Goal: Information Seeking & Learning: Learn about a topic

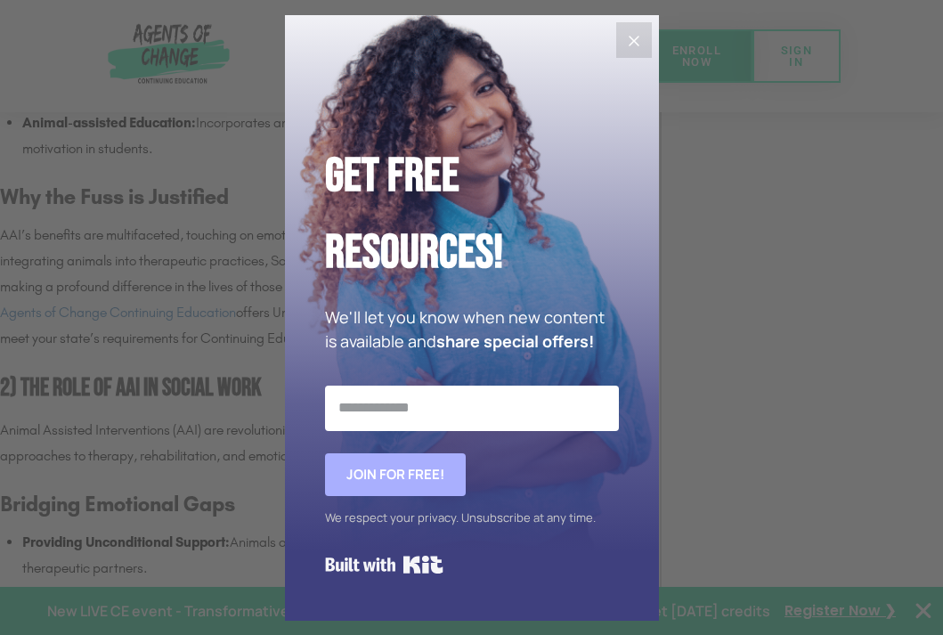
scroll to position [2224, 0]
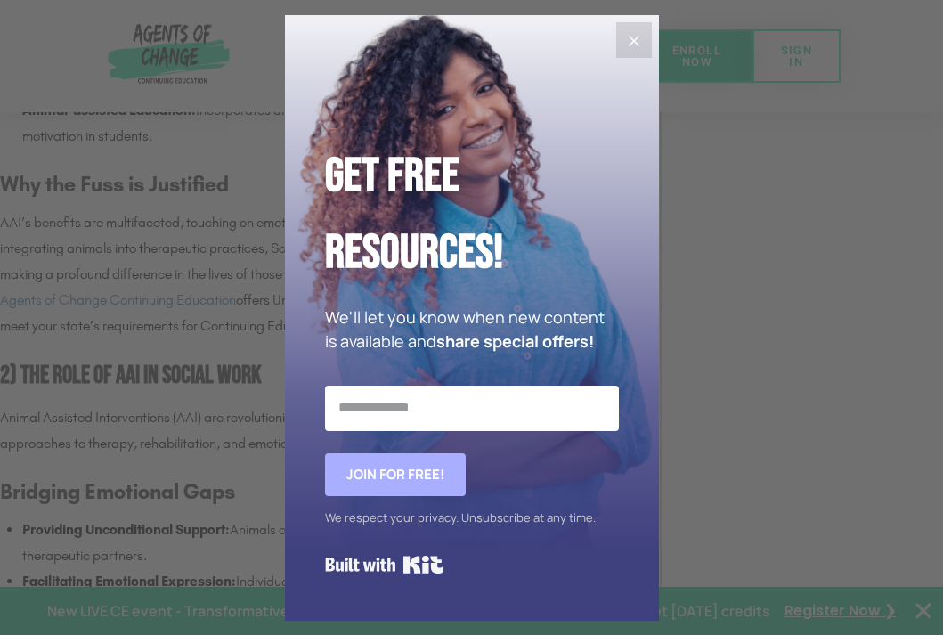
click at [642, 37] on icon "Close" at bounding box center [633, 40] width 21 height 21
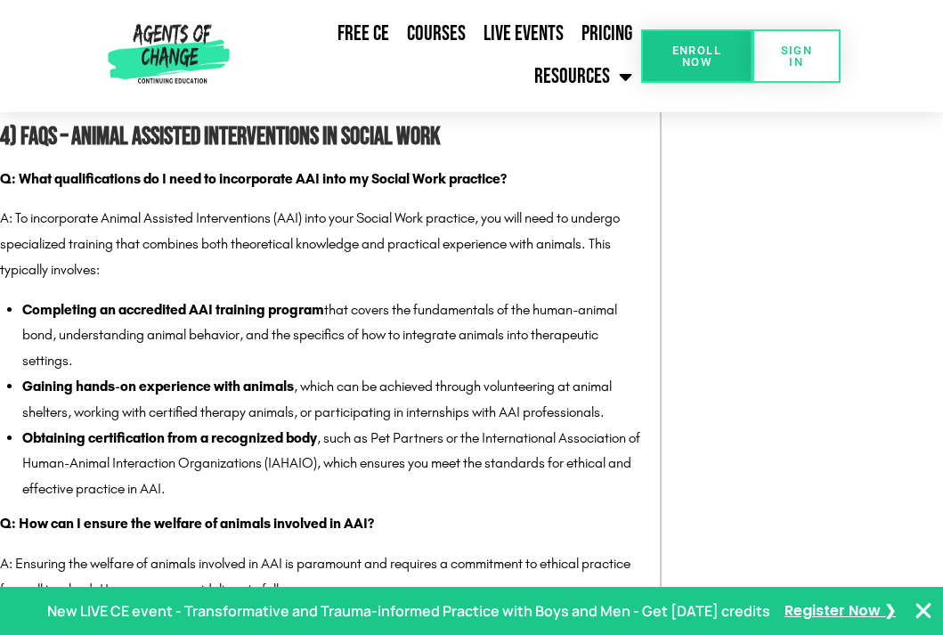
scroll to position [4540, 0]
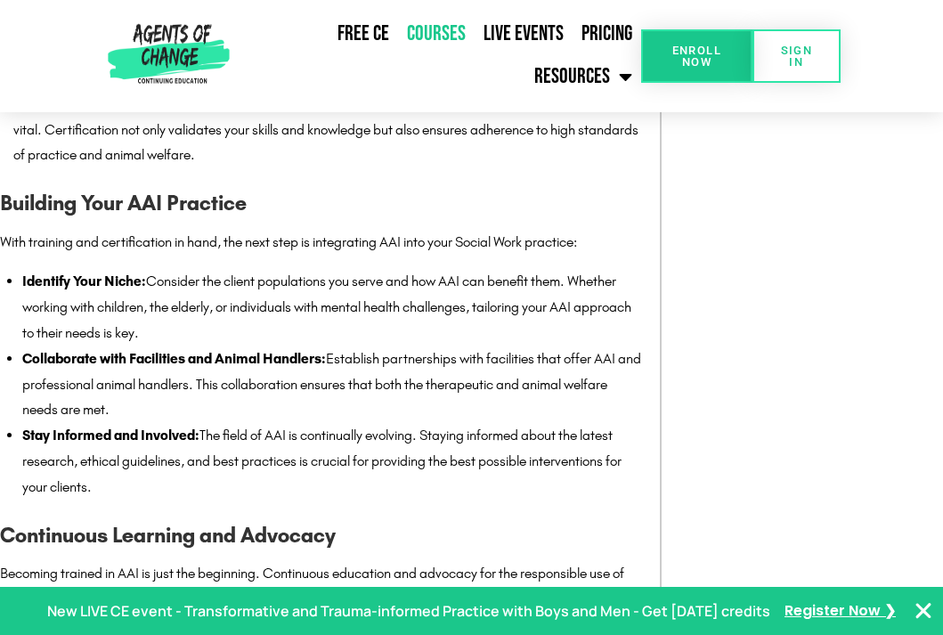
click at [445, 33] on link "Courses" at bounding box center [436, 33] width 77 height 41
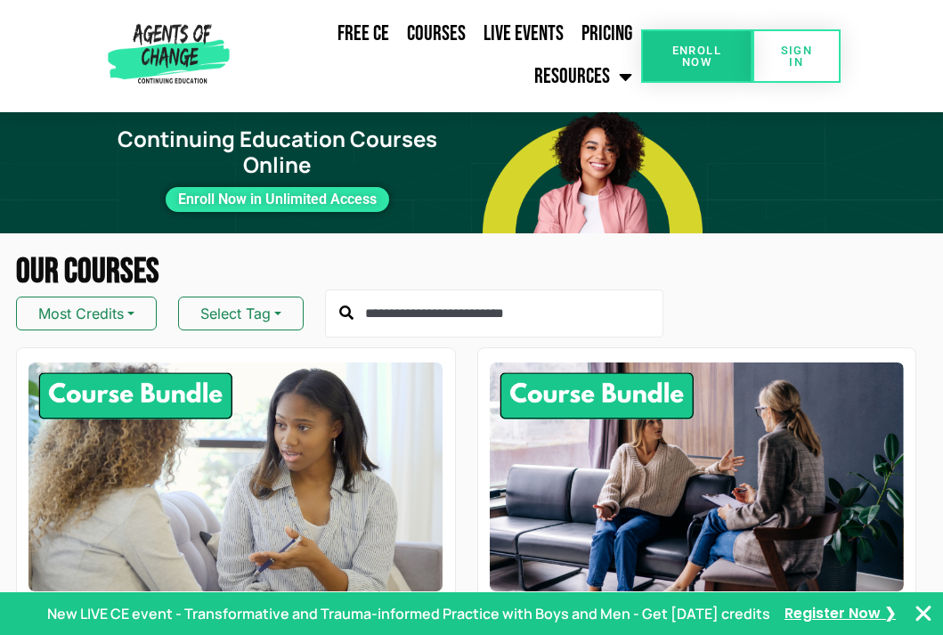
click at [450, 306] on input "text" at bounding box center [494, 313] width 338 height 48
type input "*"
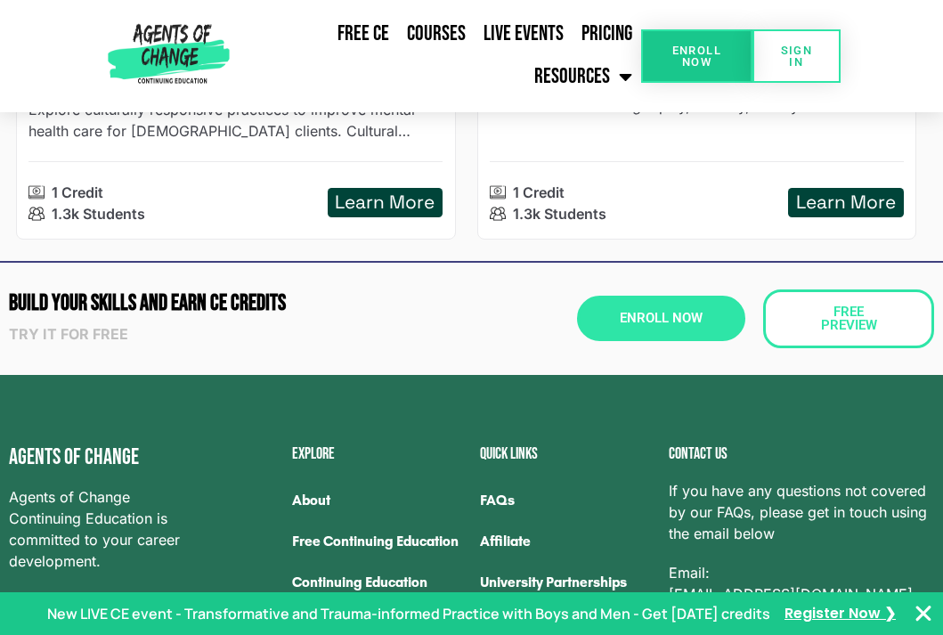
scroll to position [5552, 0]
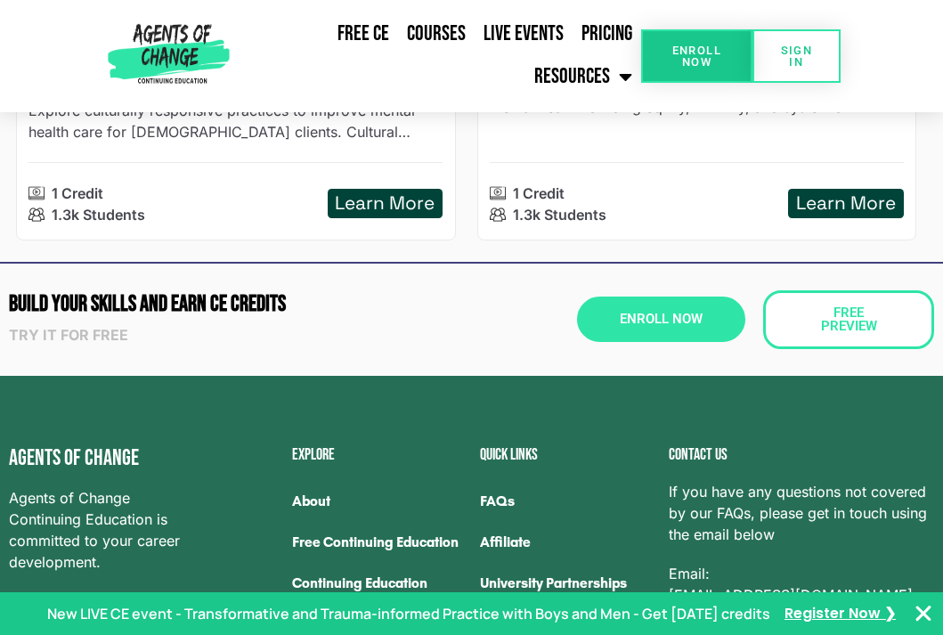
type input "***"
